Goal: Find specific page/section: Find specific page/section

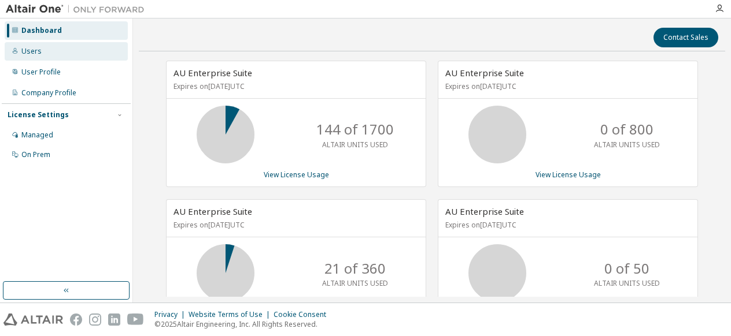
click at [34, 55] on div "Users" at bounding box center [31, 51] width 20 height 9
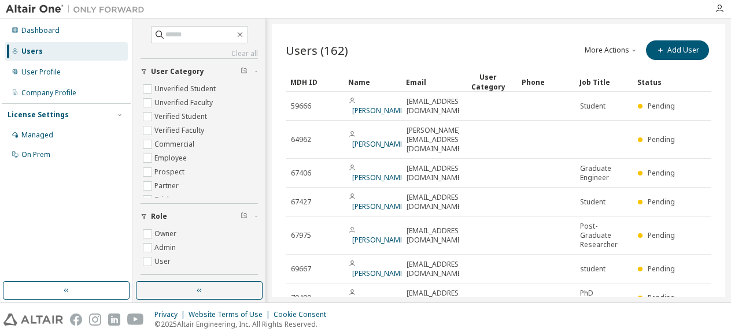
scroll to position [136, 0]
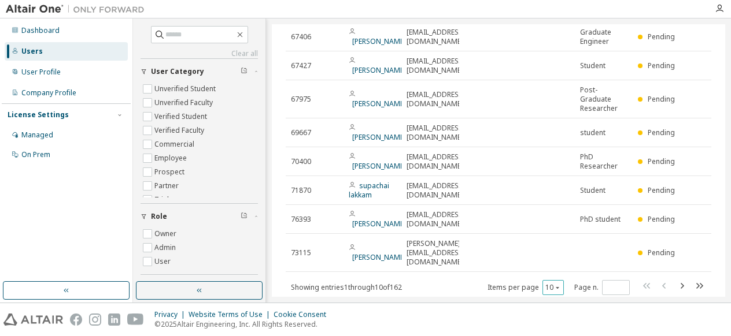
click at [555, 280] on div "10" at bounding box center [552, 287] width 21 height 15
click at [554, 284] on icon "button" at bounding box center [557, 287] width 7 height 7
click at [539, 237] on div "100" at bounding box center [547, 243] width 92 height 14
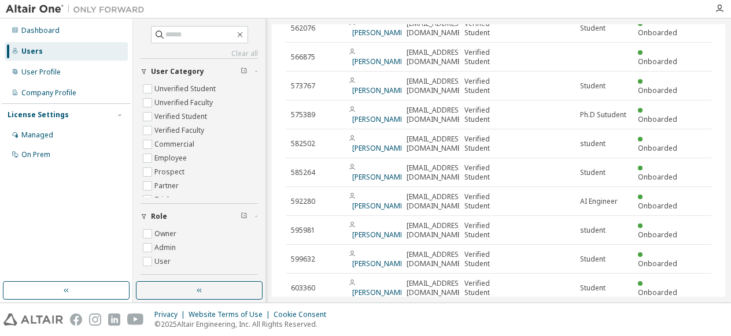
scroll to position [2811, 0]
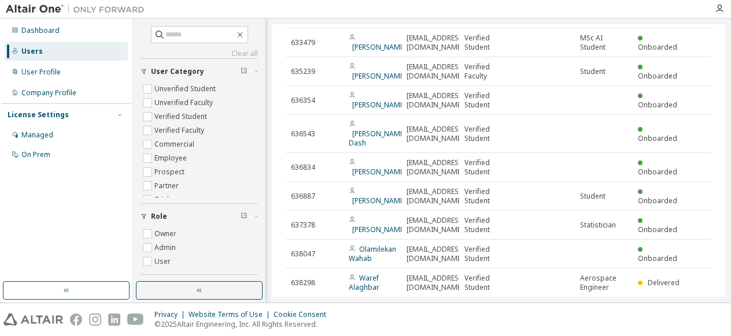
type input "*"
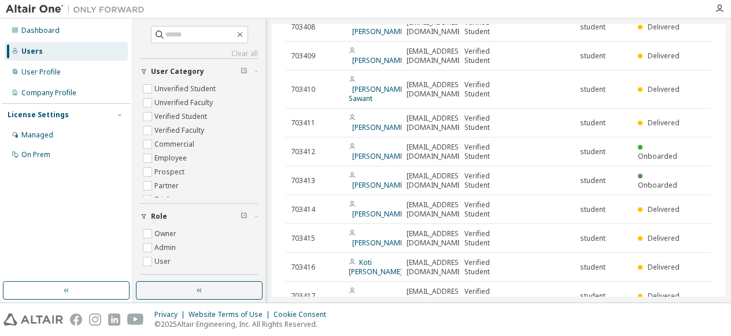
scroll to position [1704, 0]
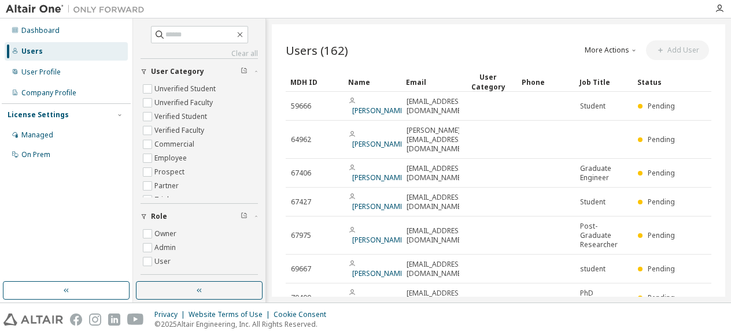
scroll to position [136, 0]
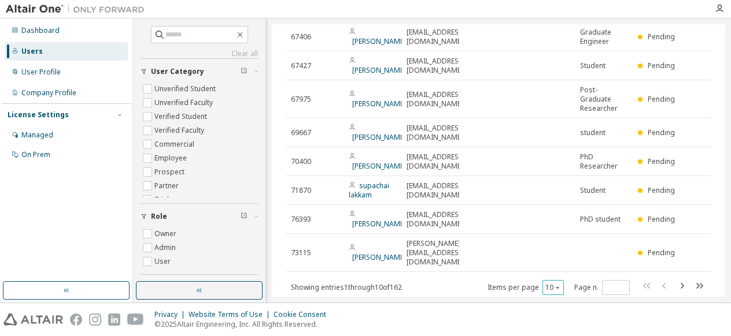
click at [547, 283] on button "10" at bounding box center [553, 287] width 16 height 9
click at [539, 246] on div "100" at bounding box center [547, 243] width 92 height 14
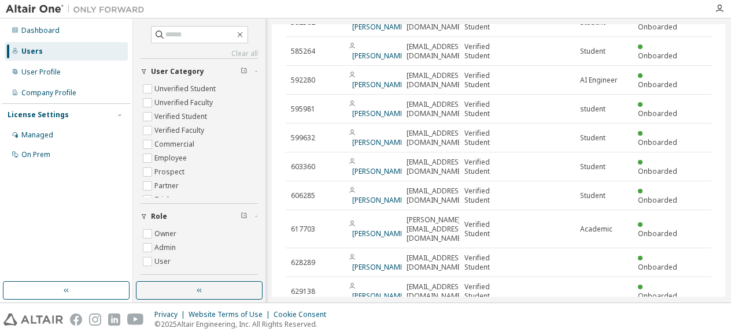
scroll to position [2811, 0]
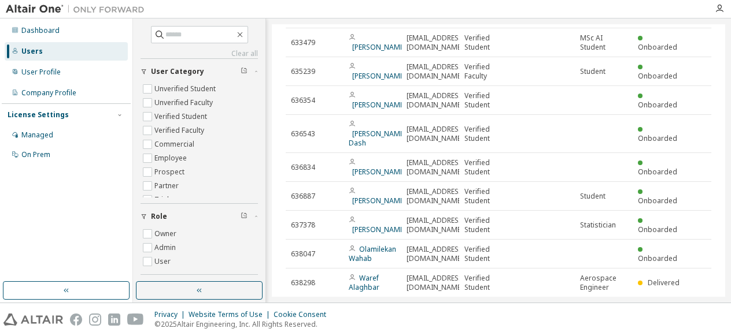
type input "*"
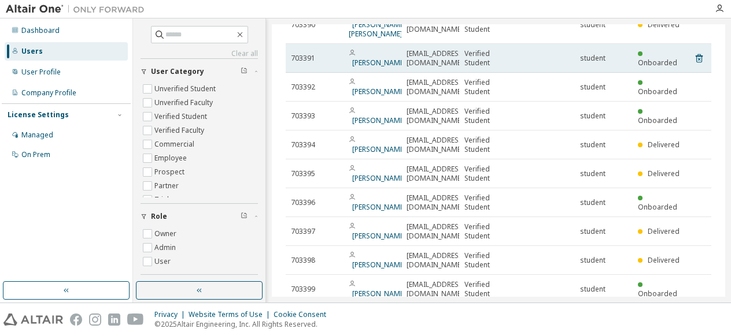
scroll to position [1102, 0]
